Goal: Task Accomplishment & Management: Manage account settings

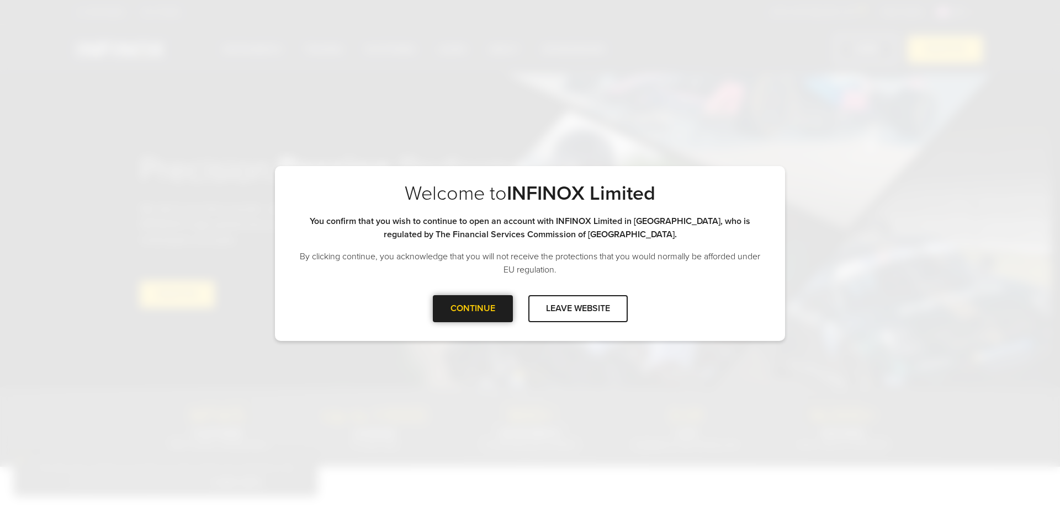
click at [469, 309] on div "CONTINUE" at bounding box center [473, 308] width 80 height 27
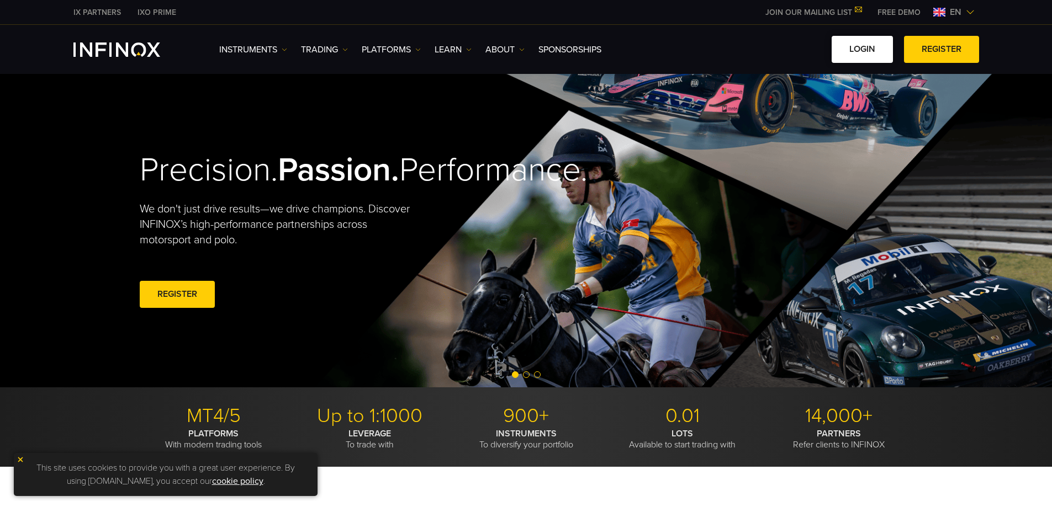
click at [858, 53] on link "LOGIN" at bounding box center [861, 49] width 61 height 27
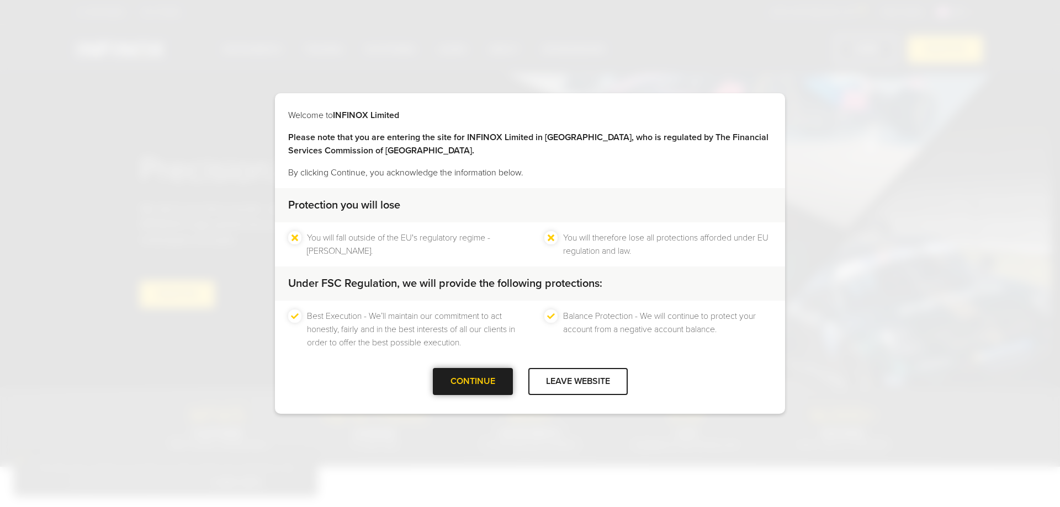
click at [472, 382] on div at bounding box center [472, 382] width 0 height 0
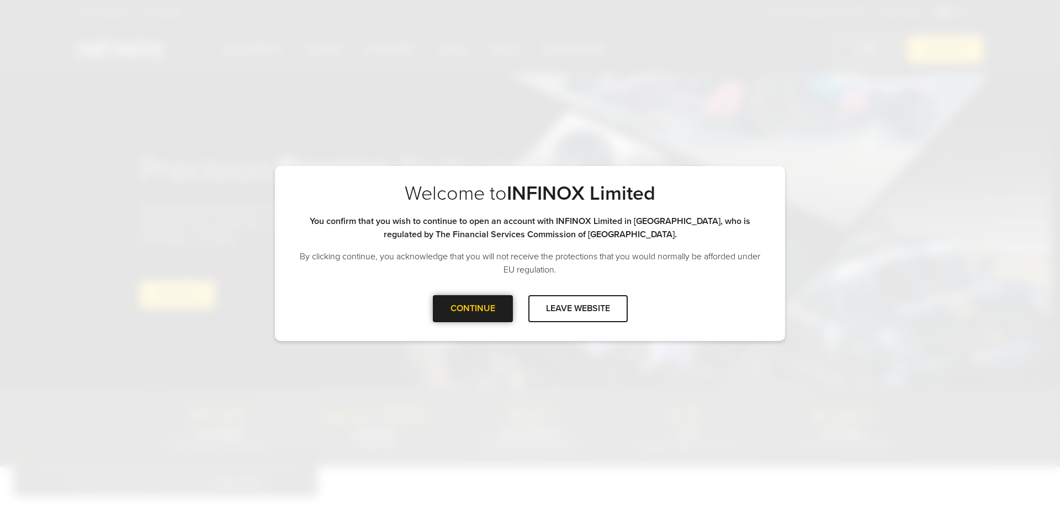
click at [472, 310] on div "CONTINUE" at bounding box center [473, 308] width 80 height 27
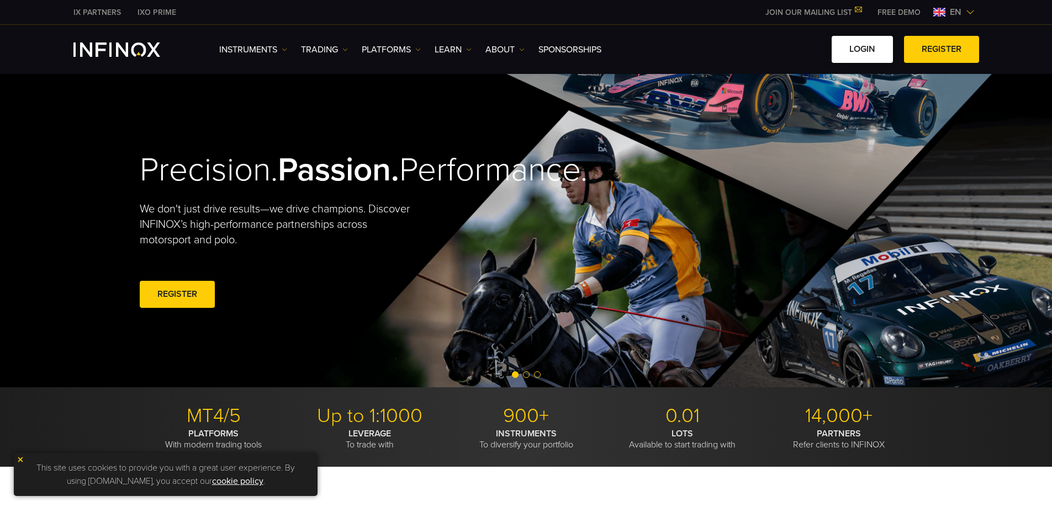
click at [864, 52] on link "LOGIN" at bounding box center [861, 49] width 61 height 27
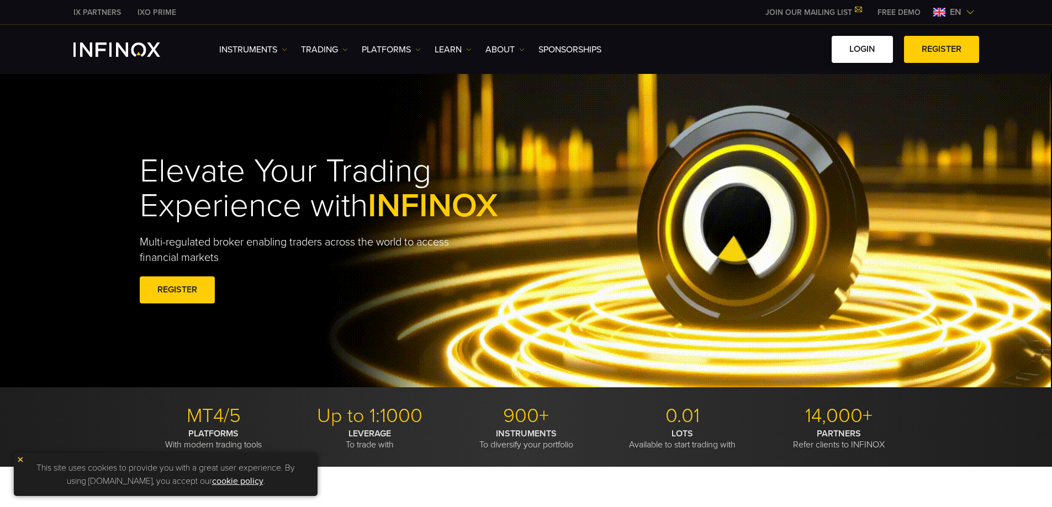
click at [861, 47] on link "LOGIN" at bounding box center [861, 49] width 61 height 27
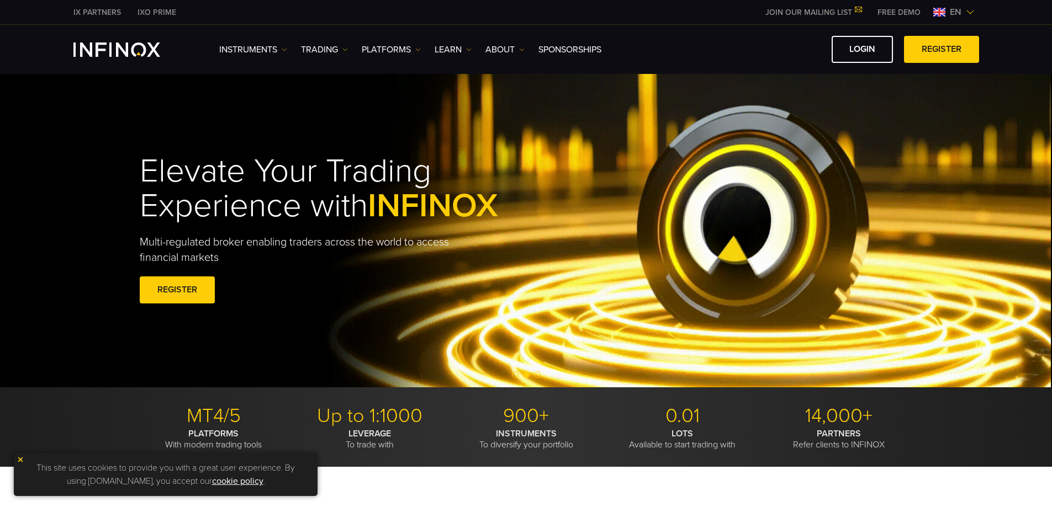
click at [20, 459] on img at bounding box center [21, 460] width 8 height 8
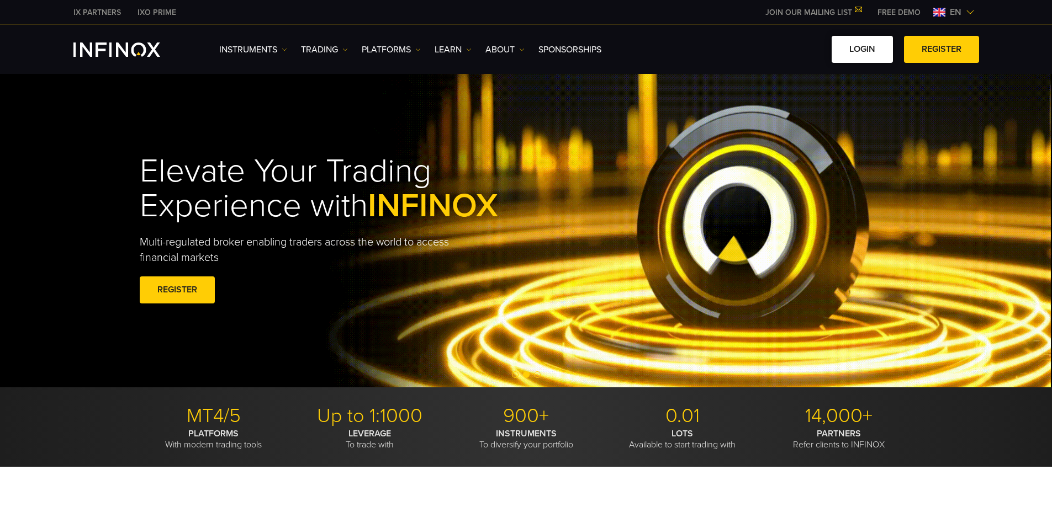
click at [863, 46] on link "LOGIN" at bounding box center [861, 49] width 61 height 27
